Goal: Task Accomplishment & Management: Use online tool/utility

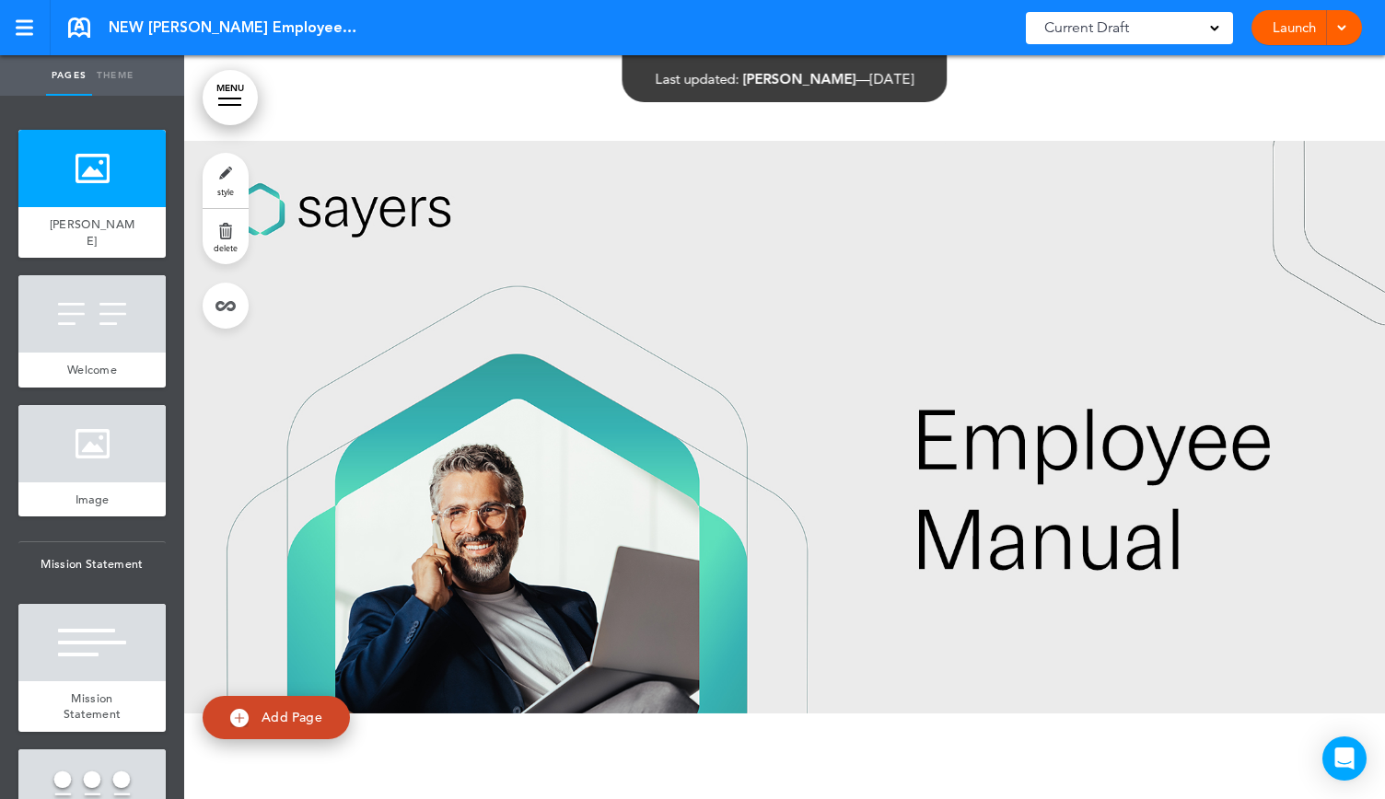
click at [1340, 34] on div at bounding box center [1339, 27] width 18 height 35
click at [1275, 21] on link "Launch" at bounding box center [1294, 27] width 58 height 35
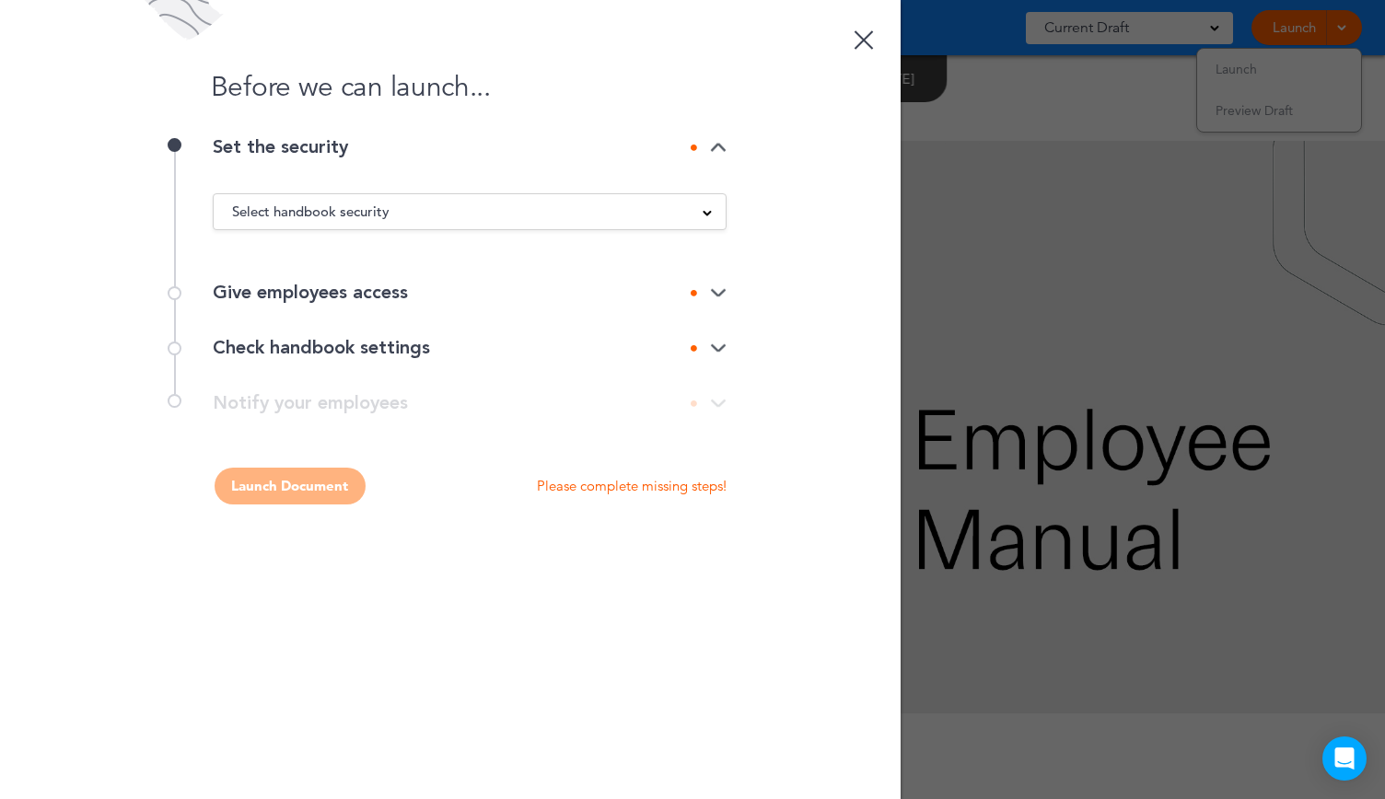
click at [707, 213] on span at bounding box center [707, 211] width 9 height 9
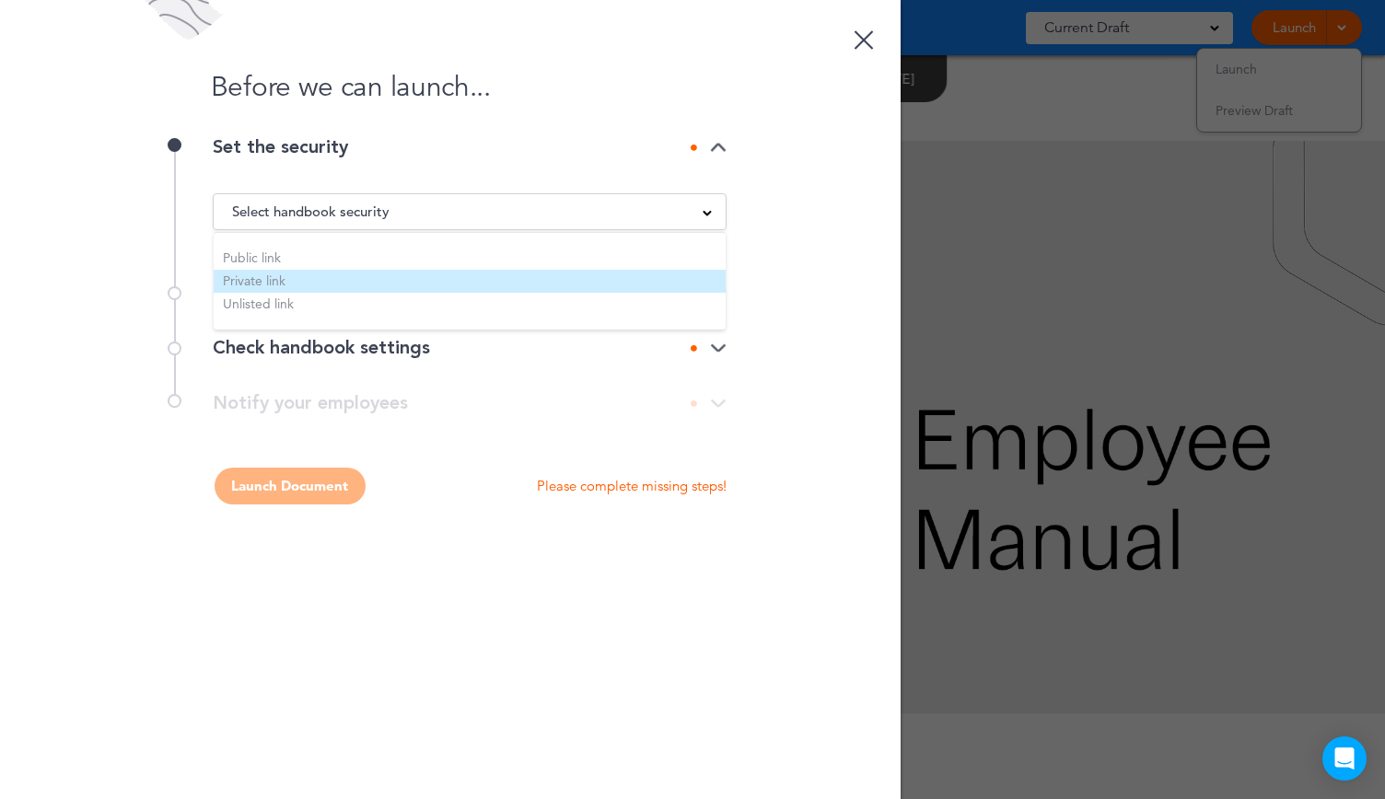
click at [273, 281] on li "Private link" at bounding box center [470, 281] width 512 height 23
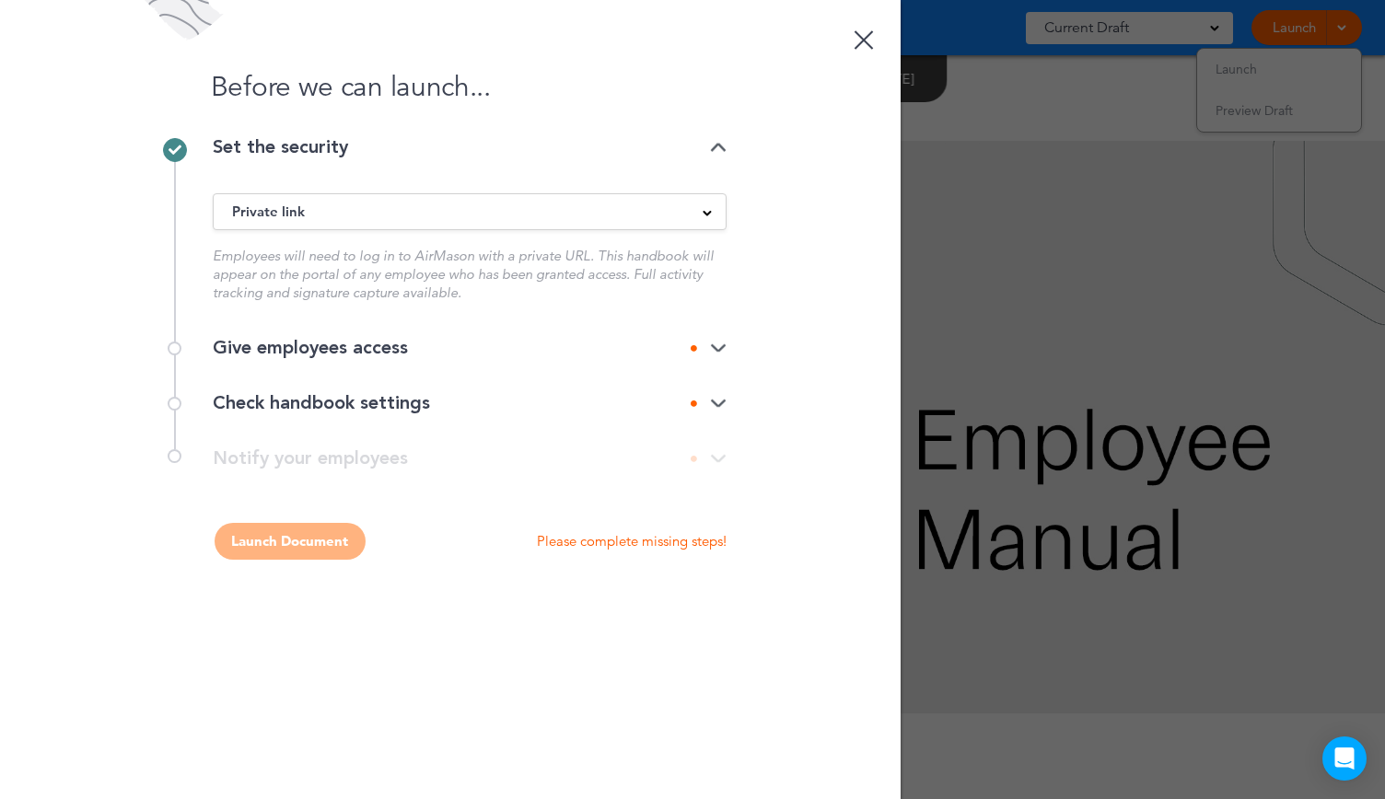
click at [718, 353] on img at bounding box center [718, 349] width 17 height 12
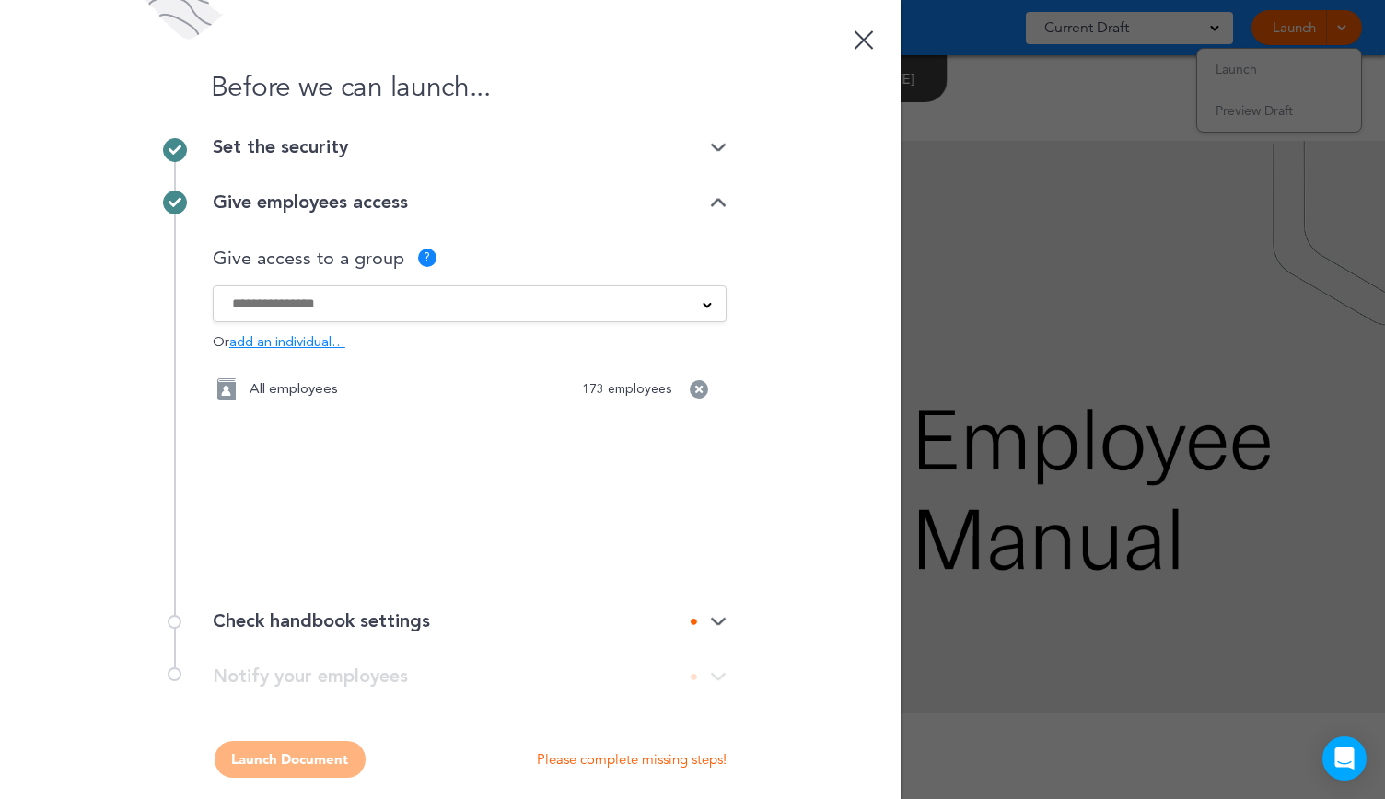
click at [703, 303] on span at bounding box center [707, 303] width 9 height 9
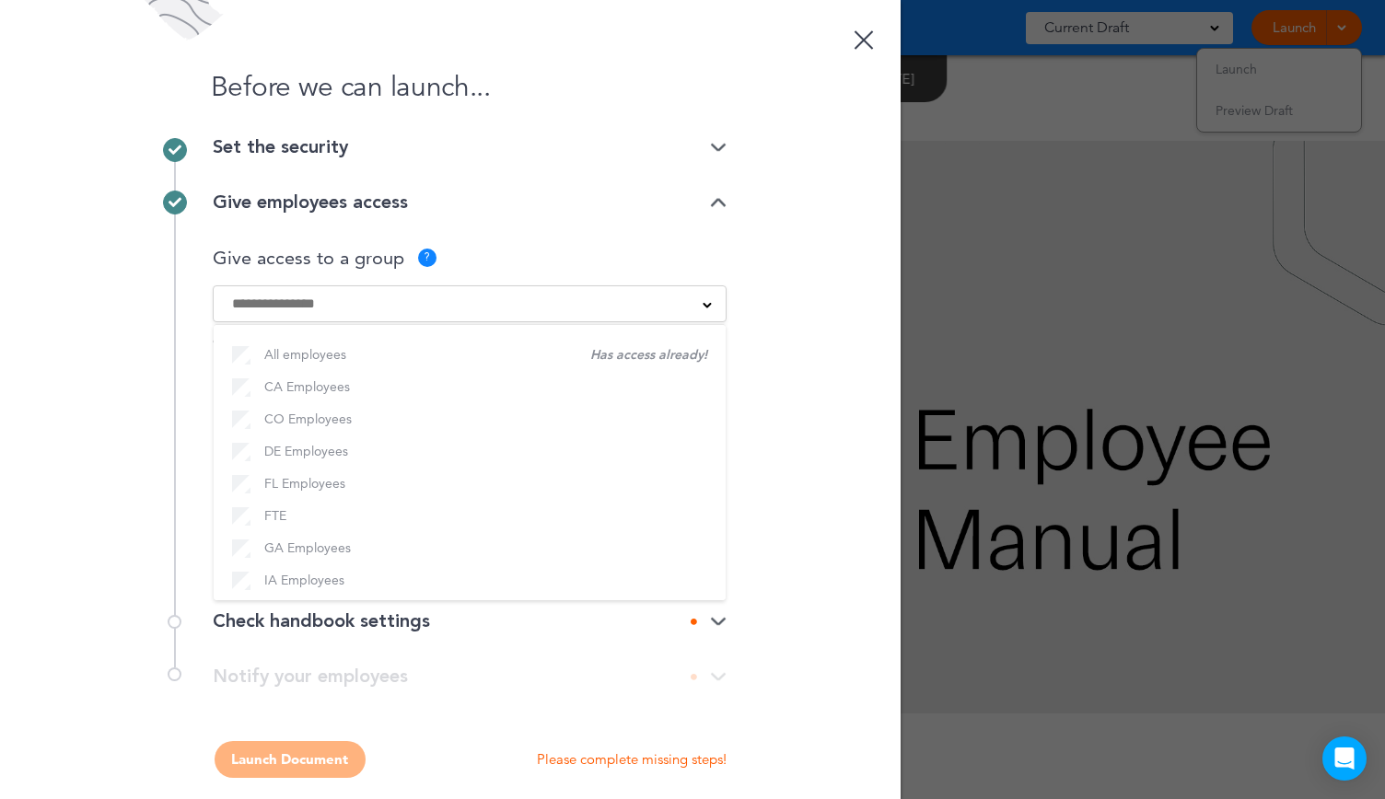
click at [768, 310] on div "Before we can launch... Set the security Private link Public link Private link …" at bounding box center [450, 399] width 900 height 799
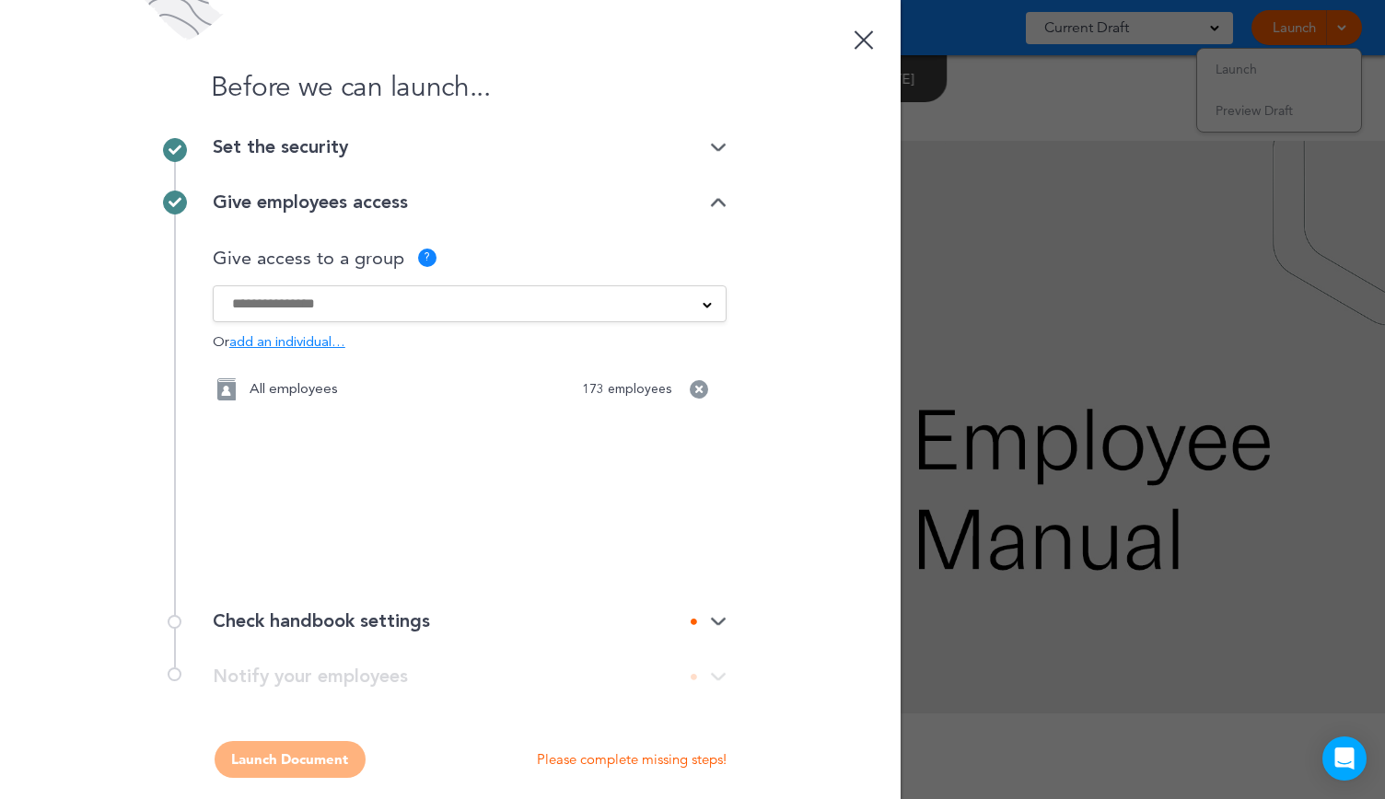
click at [712, 620] on img at bounding box center [718, 622] width 17 height 12
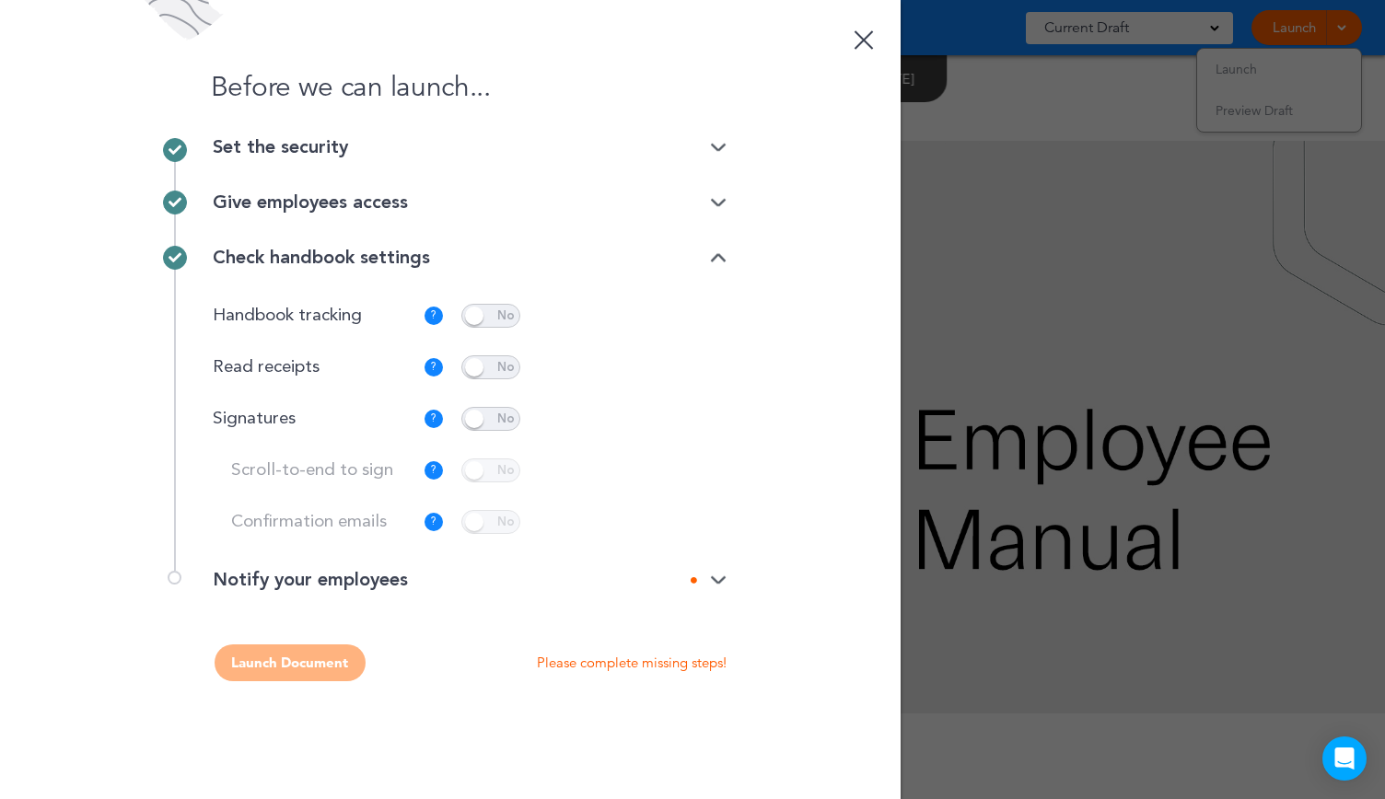
click at [716, 575] on img at bounding box center [718, 581] width 17 height 12
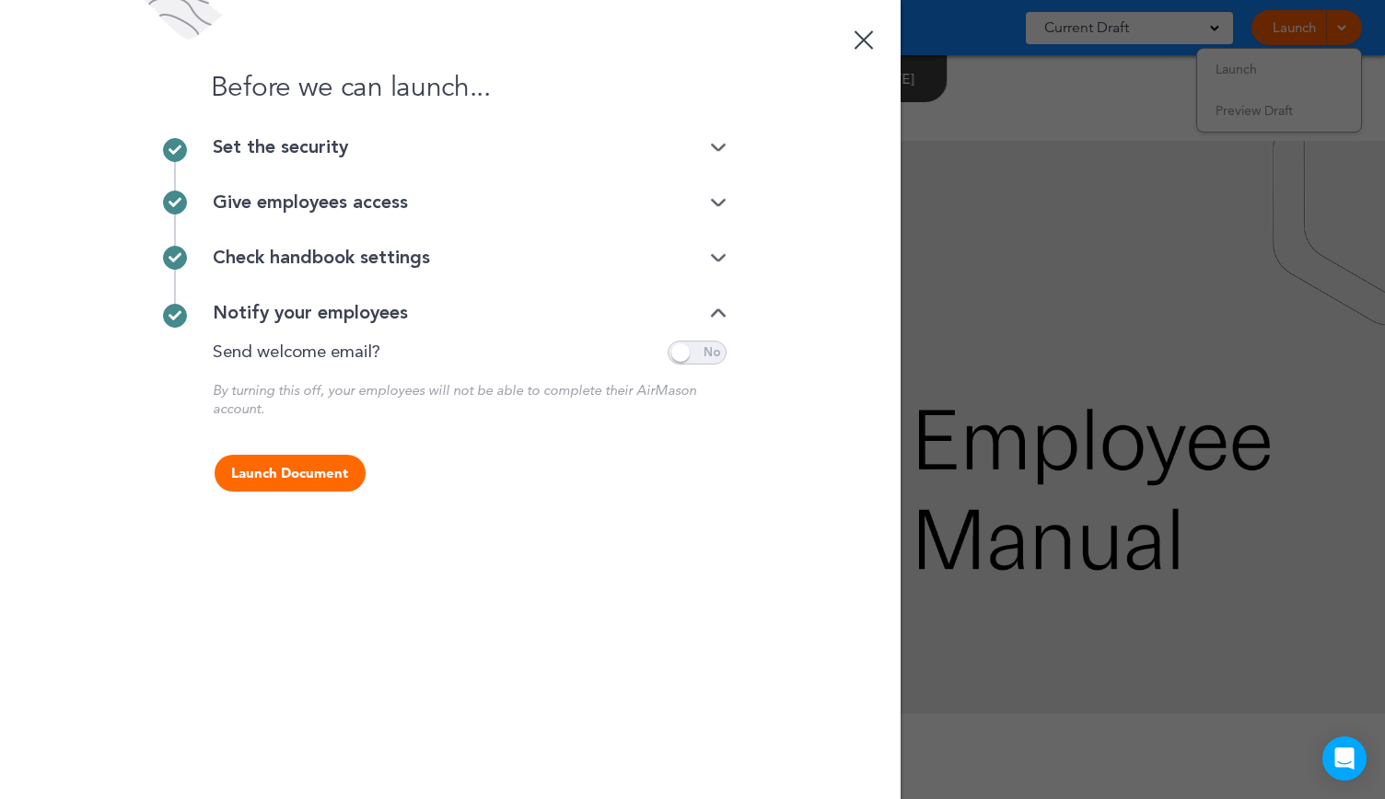
click at [716, 143] on img at bounding box center [718, 148] width 17 height 12
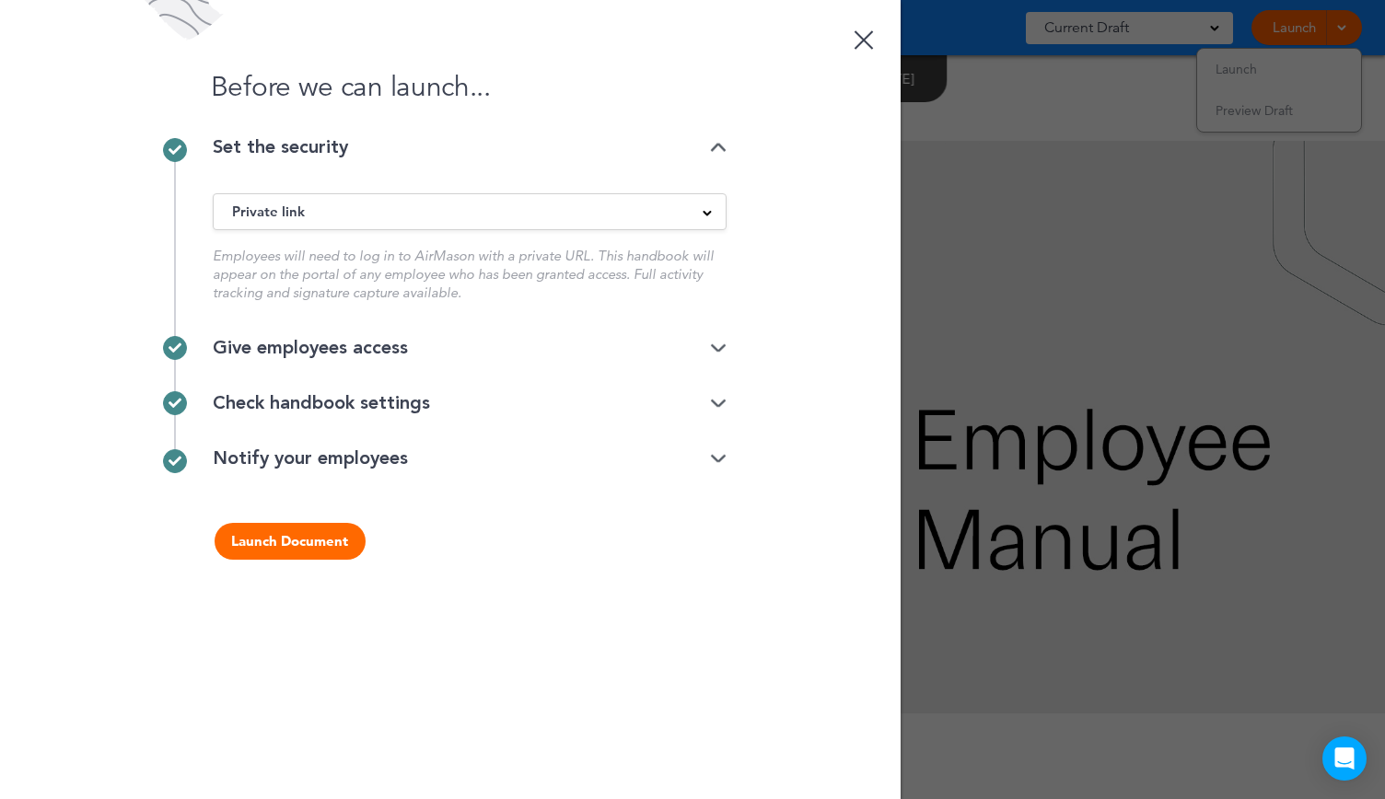
click at [715, 349] on img at bounding box center [718, 349] width 17 height 12
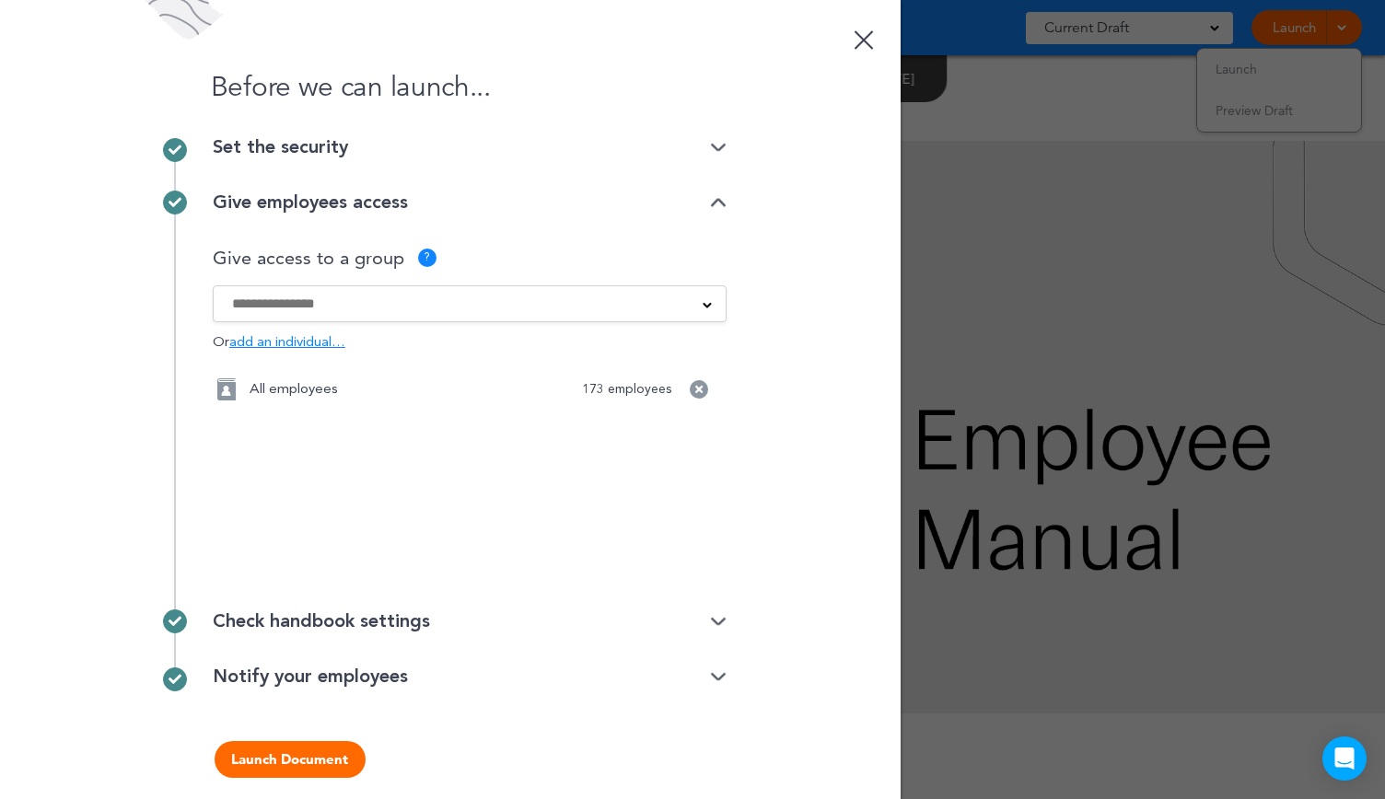
click at [711, 626] on img at bounding box center [718, 622] width 17 height 12
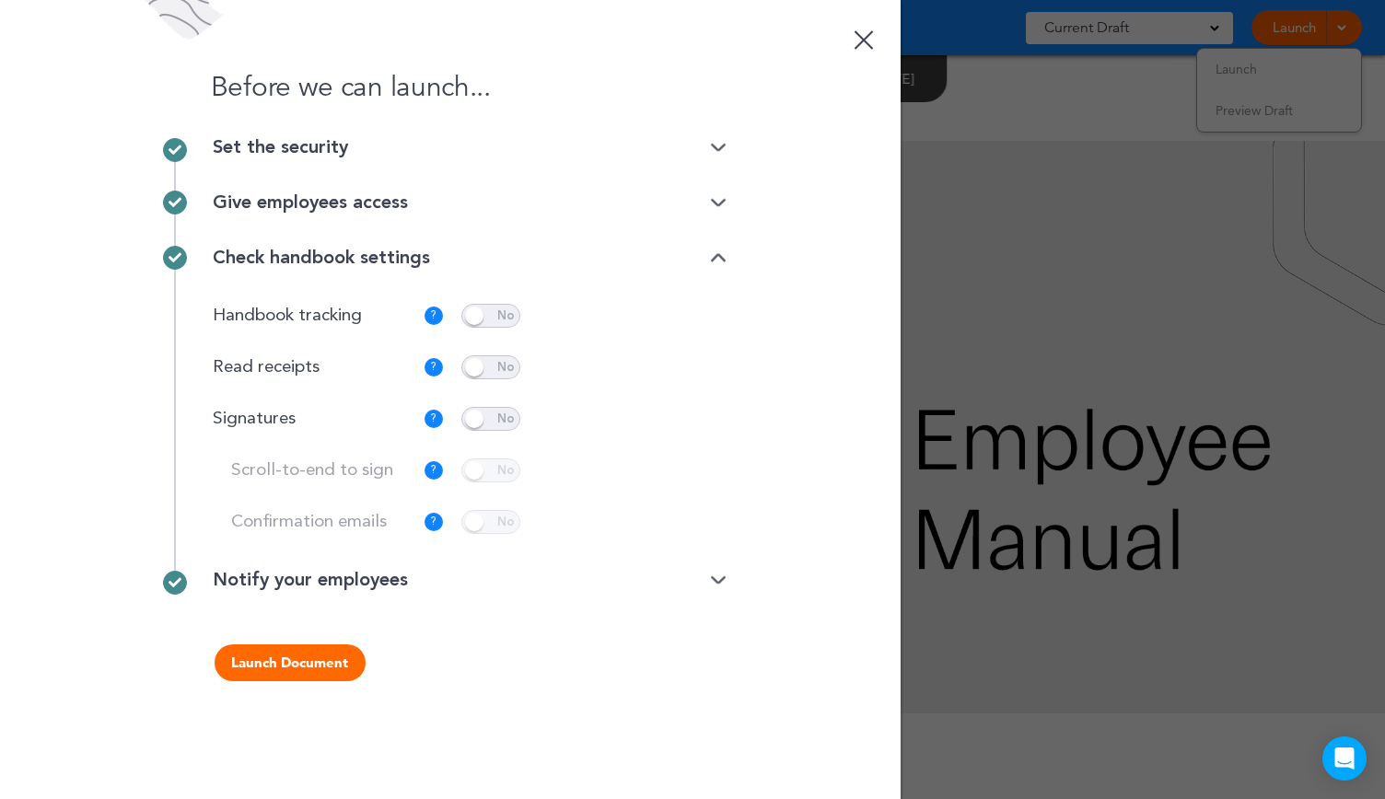
click at [716, 580] on img at bounding box center [718, 581] width 17 height 12
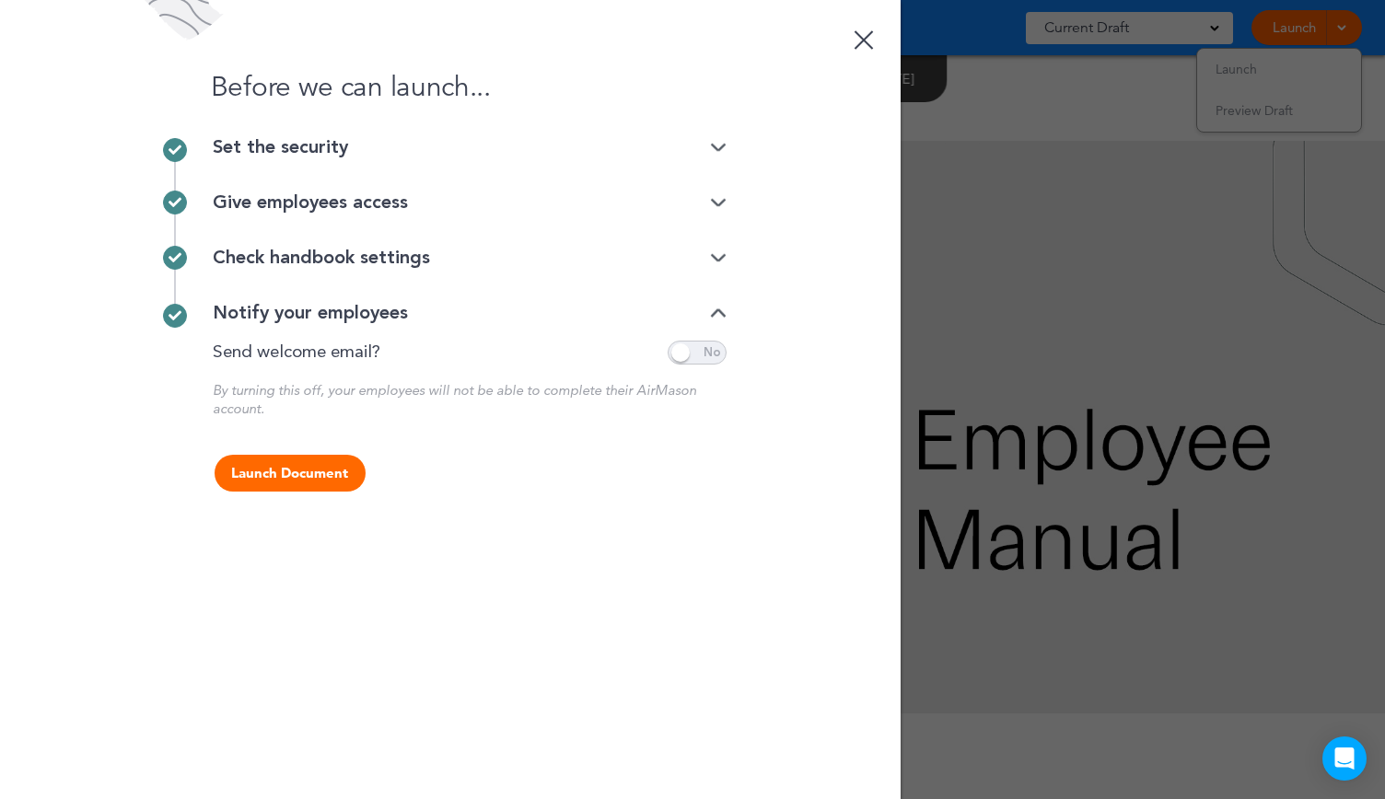
drag, startPoint x: 307, startPoint y: 472, endPoint x: 518, endPoint y: 488, distance: 212.3
click at [518, 488] on div "Launch Document Please complete missing steps!" at bounding box center [450, 473] width 552 height 37
click at [718, 258] on img at bounding box center [718, 258] width 17 height 12
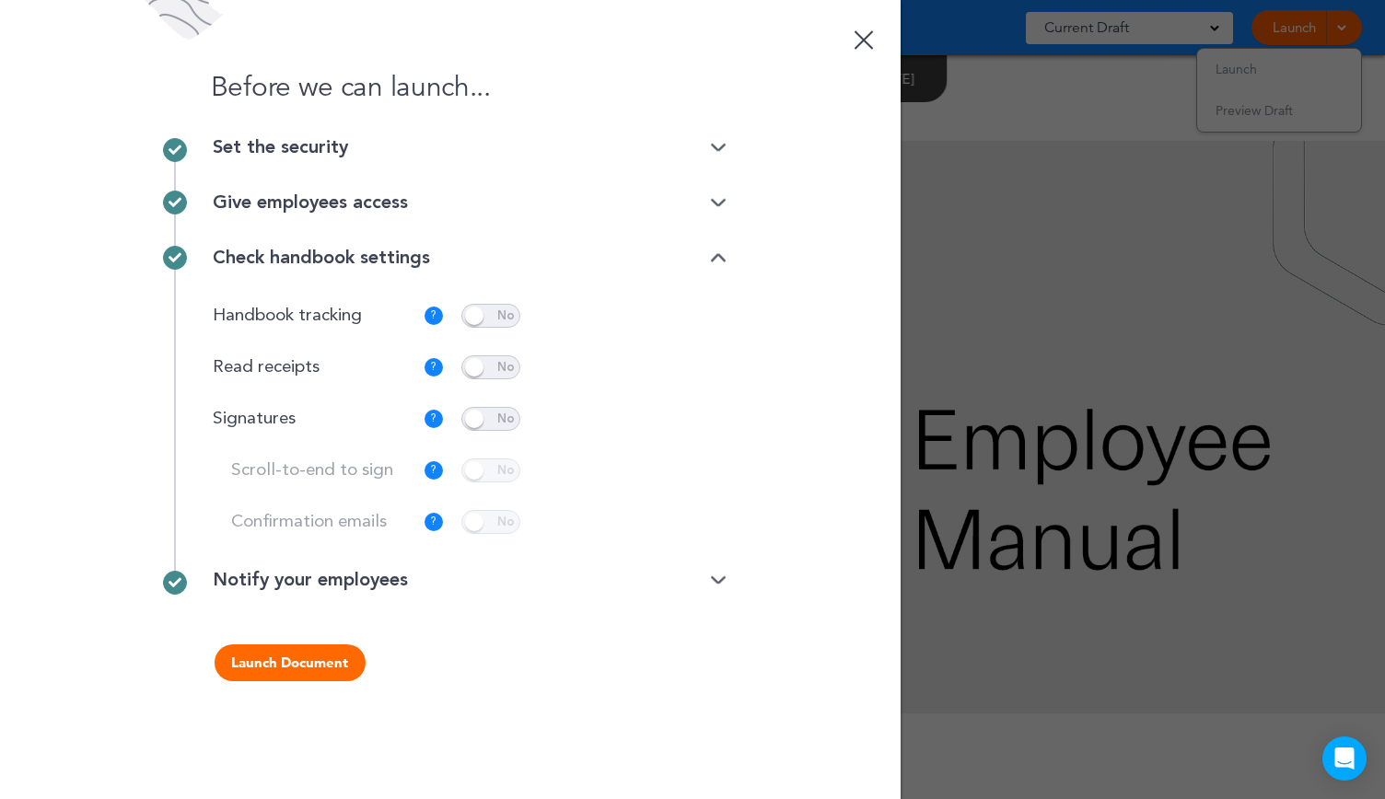
click at [501, 318] on span at bounding box center [490, 316] width 59 height 24
click at [717, 584] on img at bounding box center [718, 581] width 17 height 12
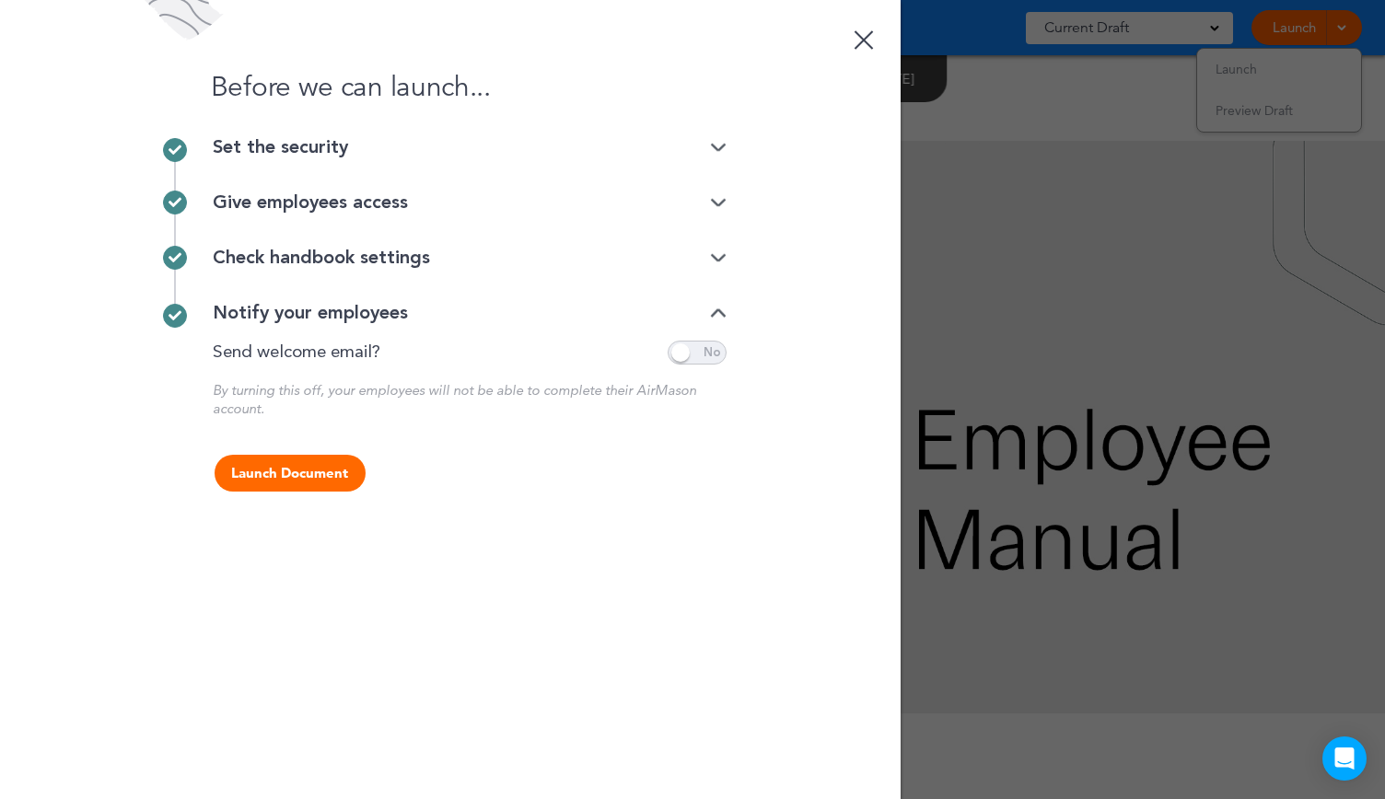
click at [712, 146] on img at bounding box center [718, 148] width 17 height 12
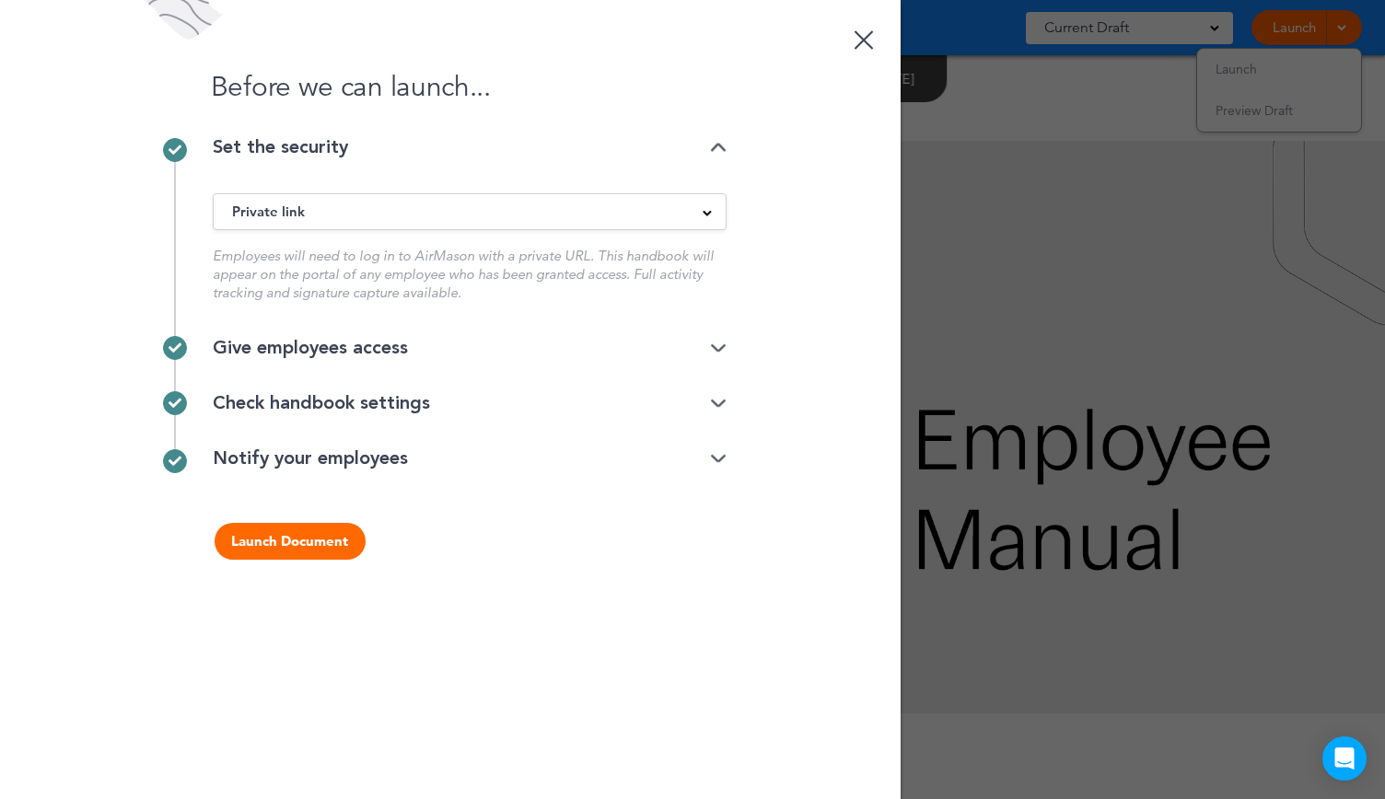
click at [712, 146] on img at bounding box center [718, 148] width 17 height 12
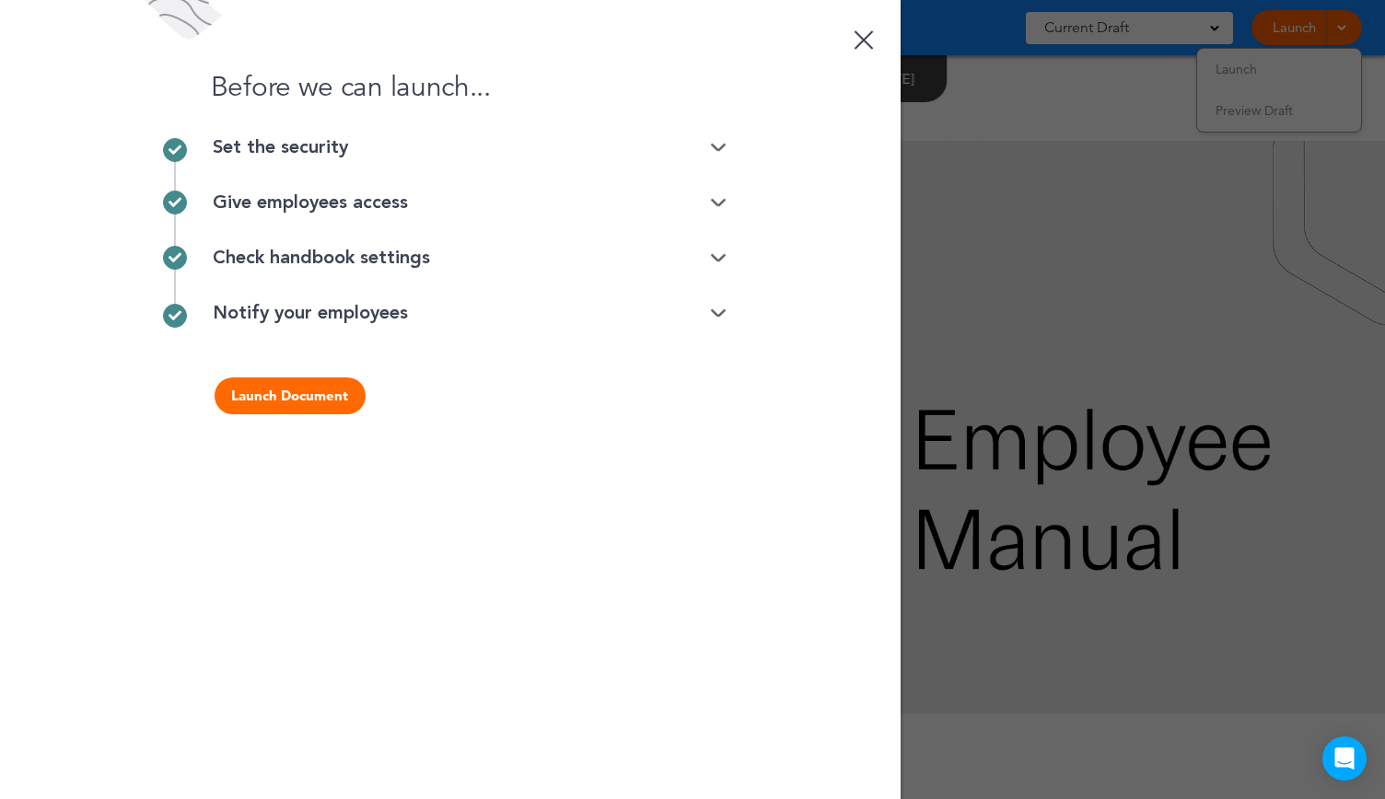
click at [718, 205] on img at bounding box center [718, 203] width 17 height 12
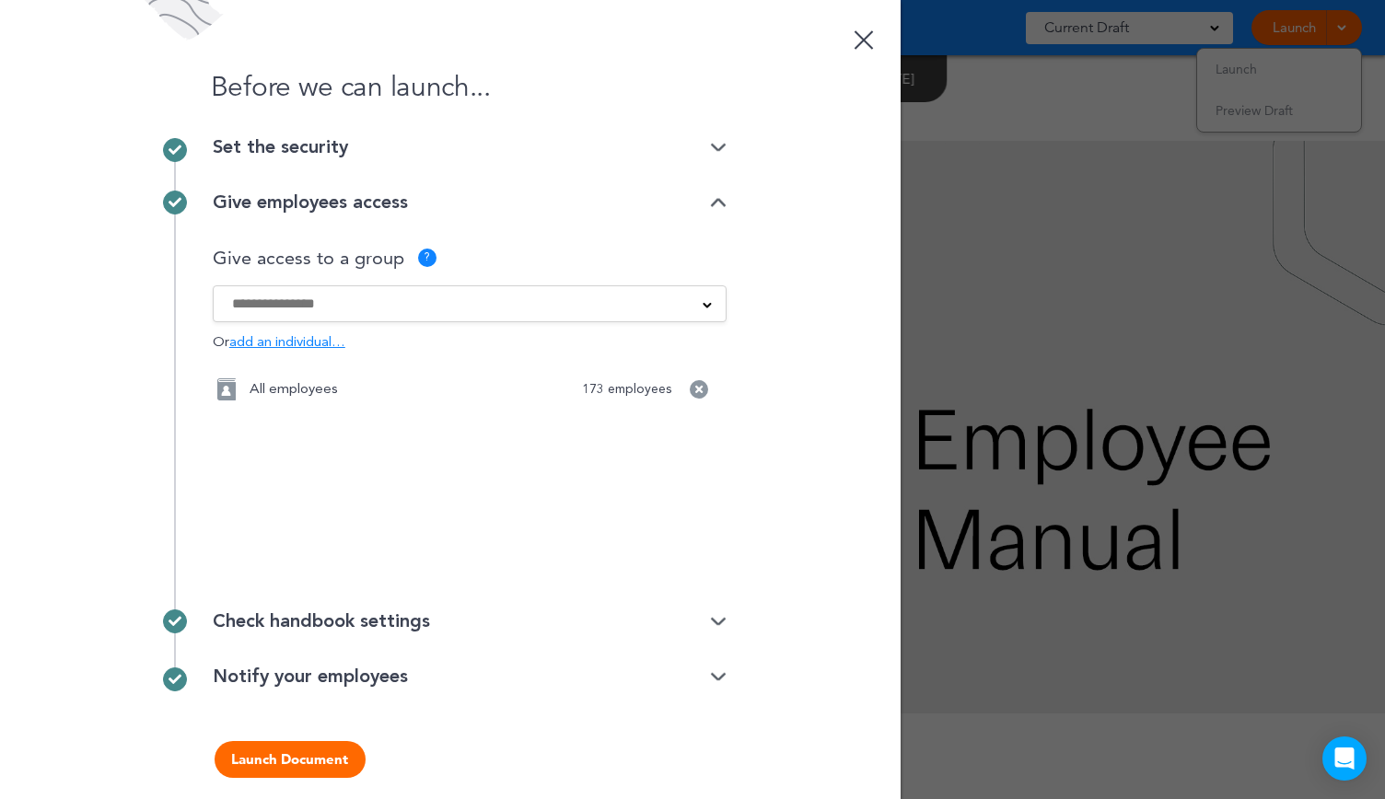
click at [718, 204] on img at bounding box center [718, 203] width 17 height 12
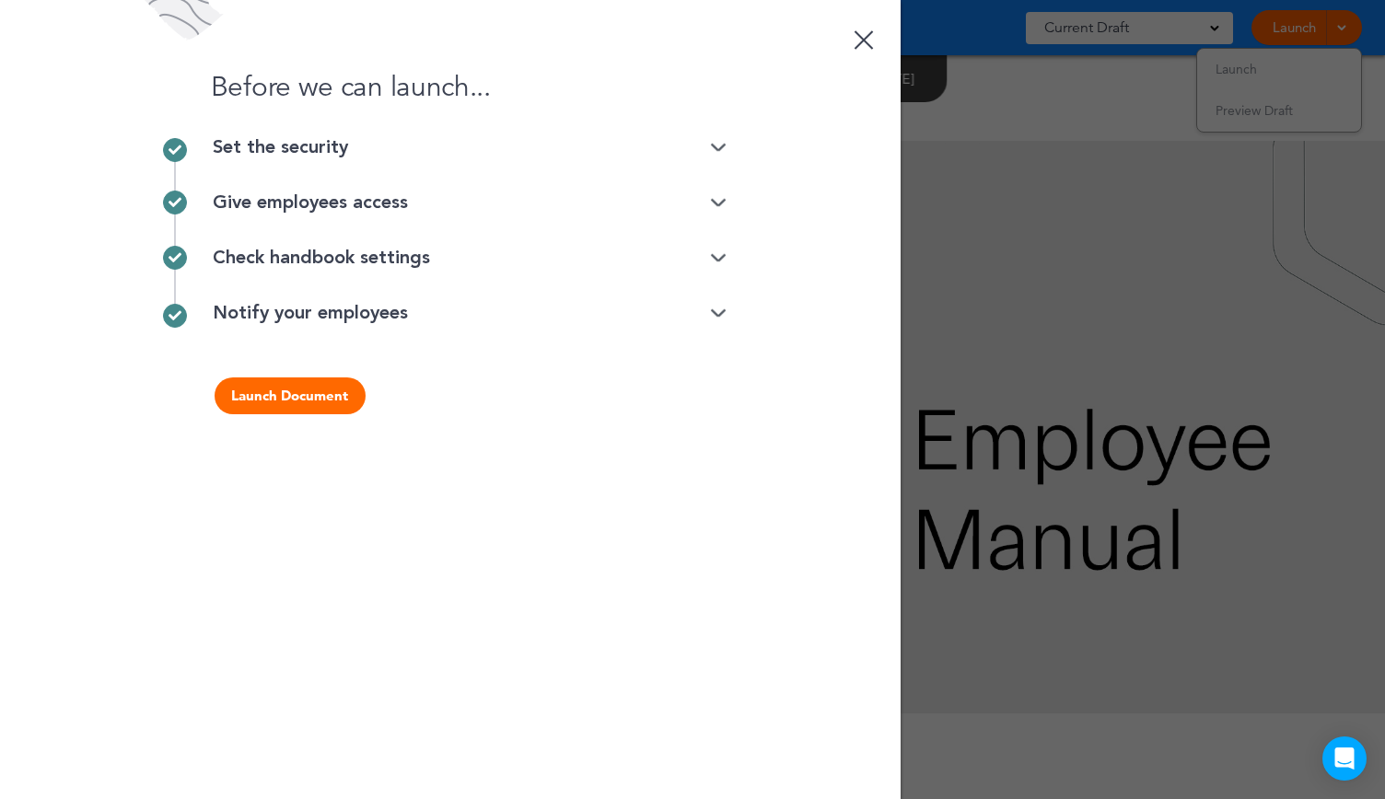
click at [344, 399] on button "Launch Document" at bounding box center [290, 395] width 151 height 37
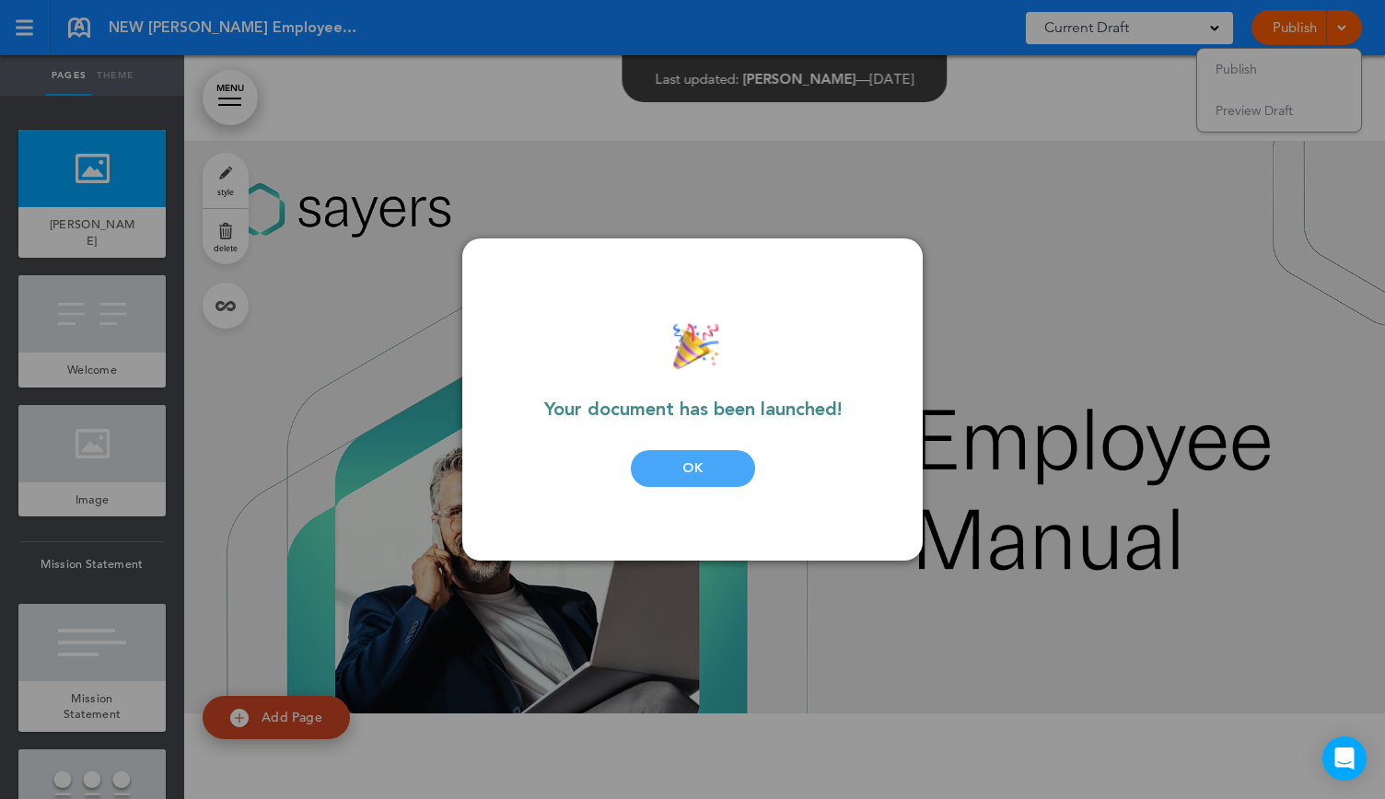
click at [732, 478] on div "OK" at bounding box center [693, 468] width 124 height 37
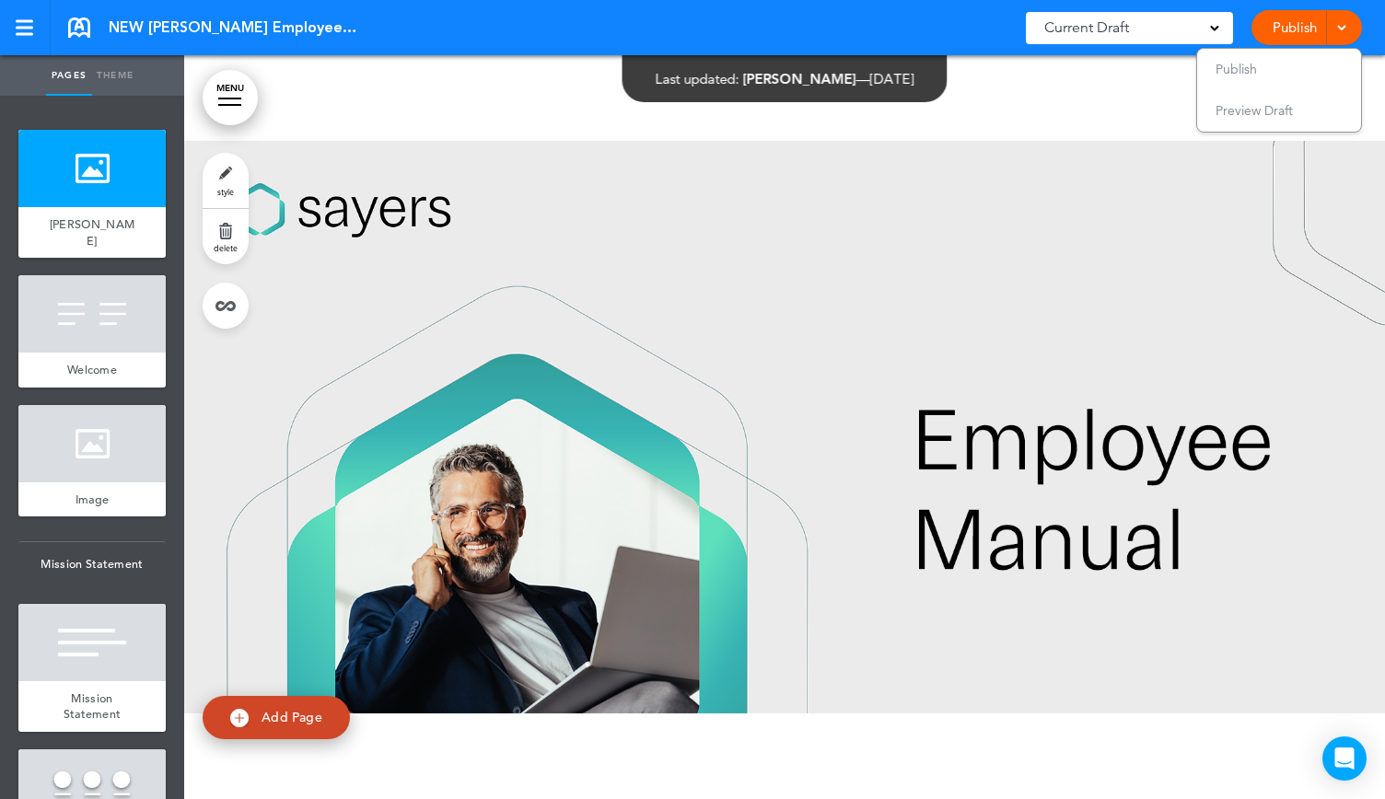
click at [1346, 29] on span at bounding box center [1341, 26] width 12 height 12
